Goal: Find specific page/section

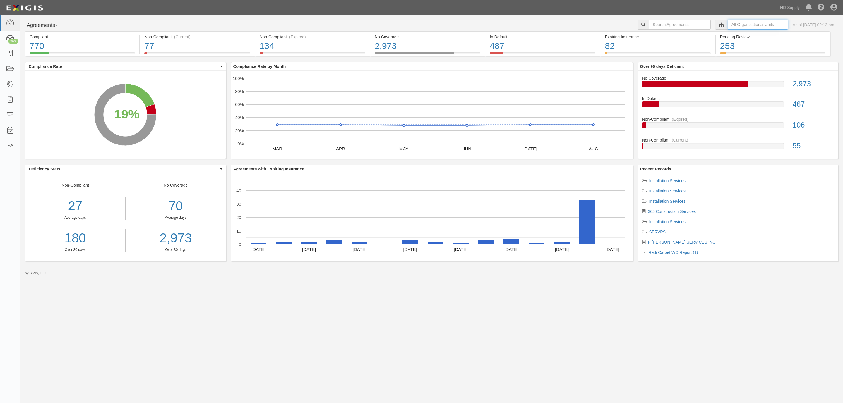
click at [748, 25] on input "text" at bounding box center [758, 25] width 61 height 10
click at [658, 35] on icon at bounding box center [660, 35] width 4 height 3
click at [657, 53] on input "Redi Carpet" at bounding box center [658, 53] width 4 height 4
checkbox input "true"
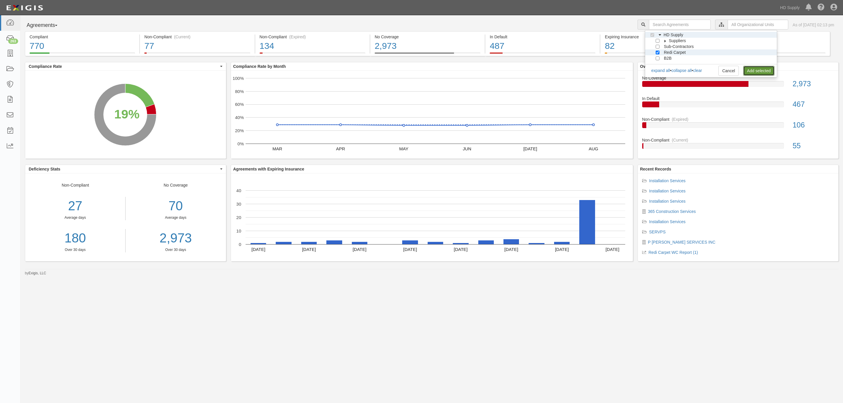
click at [752, 70] on link "Add selected" at bounding box center [758, 71] width 31 height 10
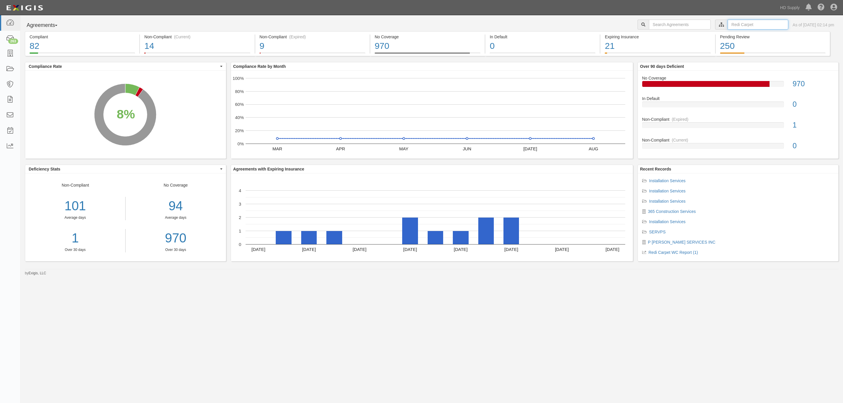
click at [733, 23] on input "text" at bounding box center [758, 25] width 61 height 10
click at [659, 35] on icon at bounding box center [660, 35] width 4 height 3
click at [656, 56] on div at bounding box center [658, 58] width 5 height 4
click at [658, 46] on input "Sub-Contractors" at bounding box center [658, 47] width 4 height 4
checkbox input "true"
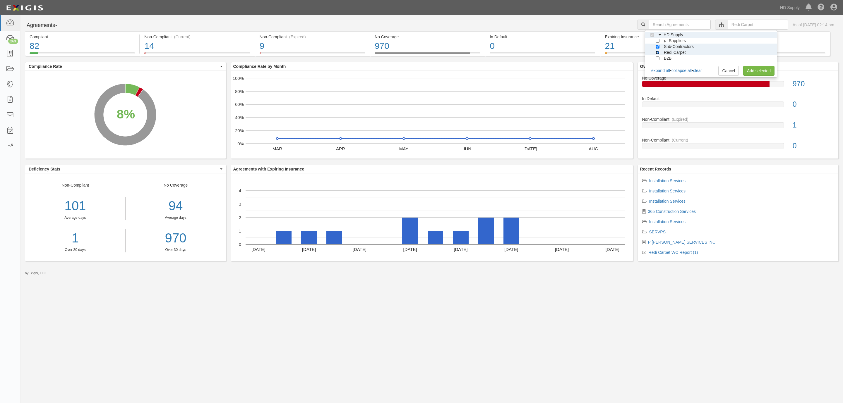
click at [658, 51] on input "Redi Carpet" at bounding box center [658, 53] width 4 height 4
checkbox input "false"
click at [760, 69] on link "Add selected" at bounding box center [758, 71] width 31 height 10
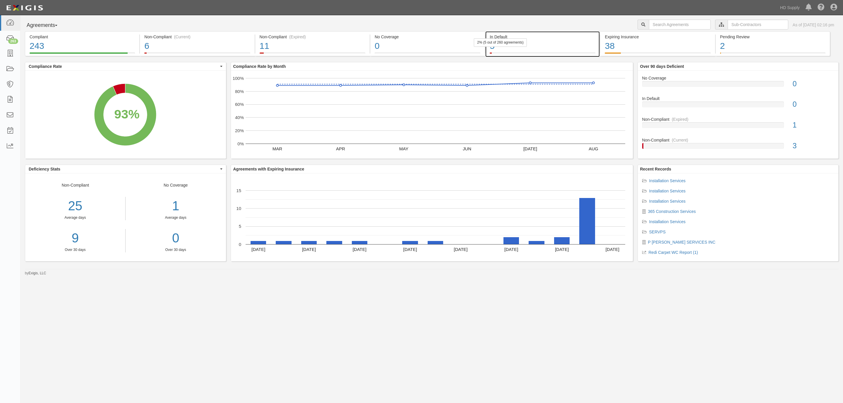
click at [492, 47] on div "5" at bounding box center [543, 46] width 106 height 13
